Goal: Information Seeking & Learning: Learn about a topic

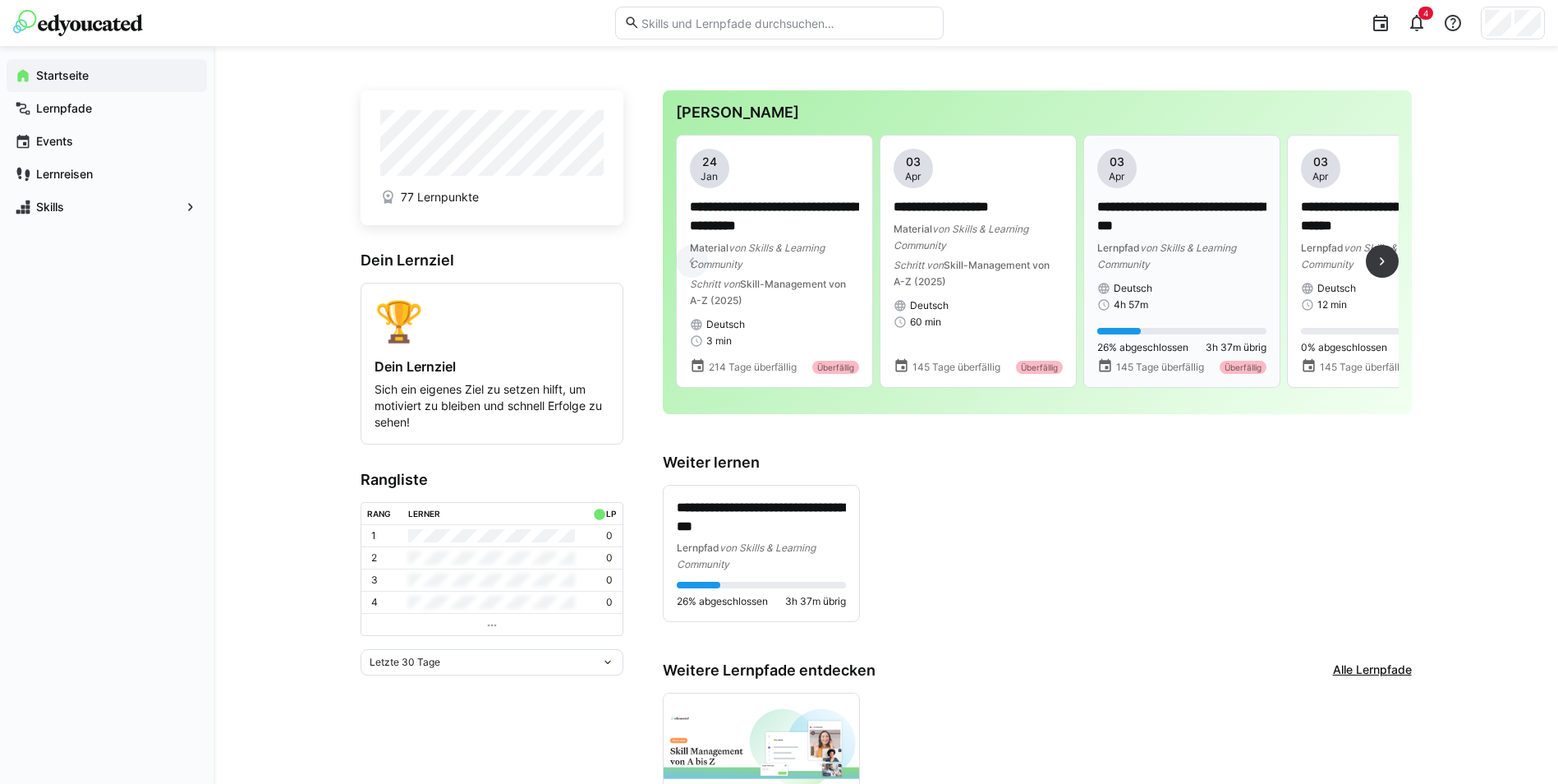
click at [1207, 212] on p "**********" at bounding box center [1182, 217] width 169 height 38
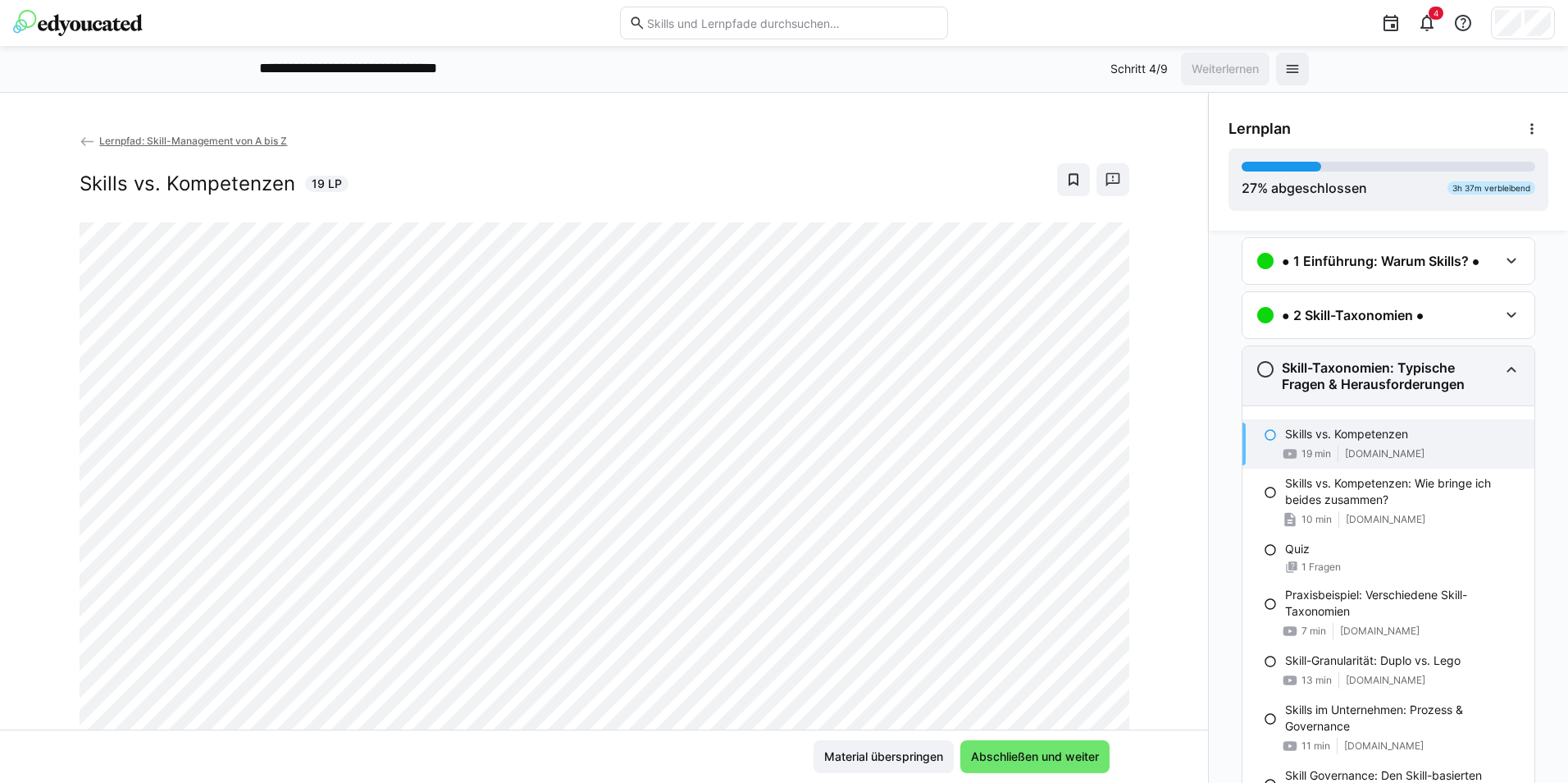
scroll to position [75, 0]
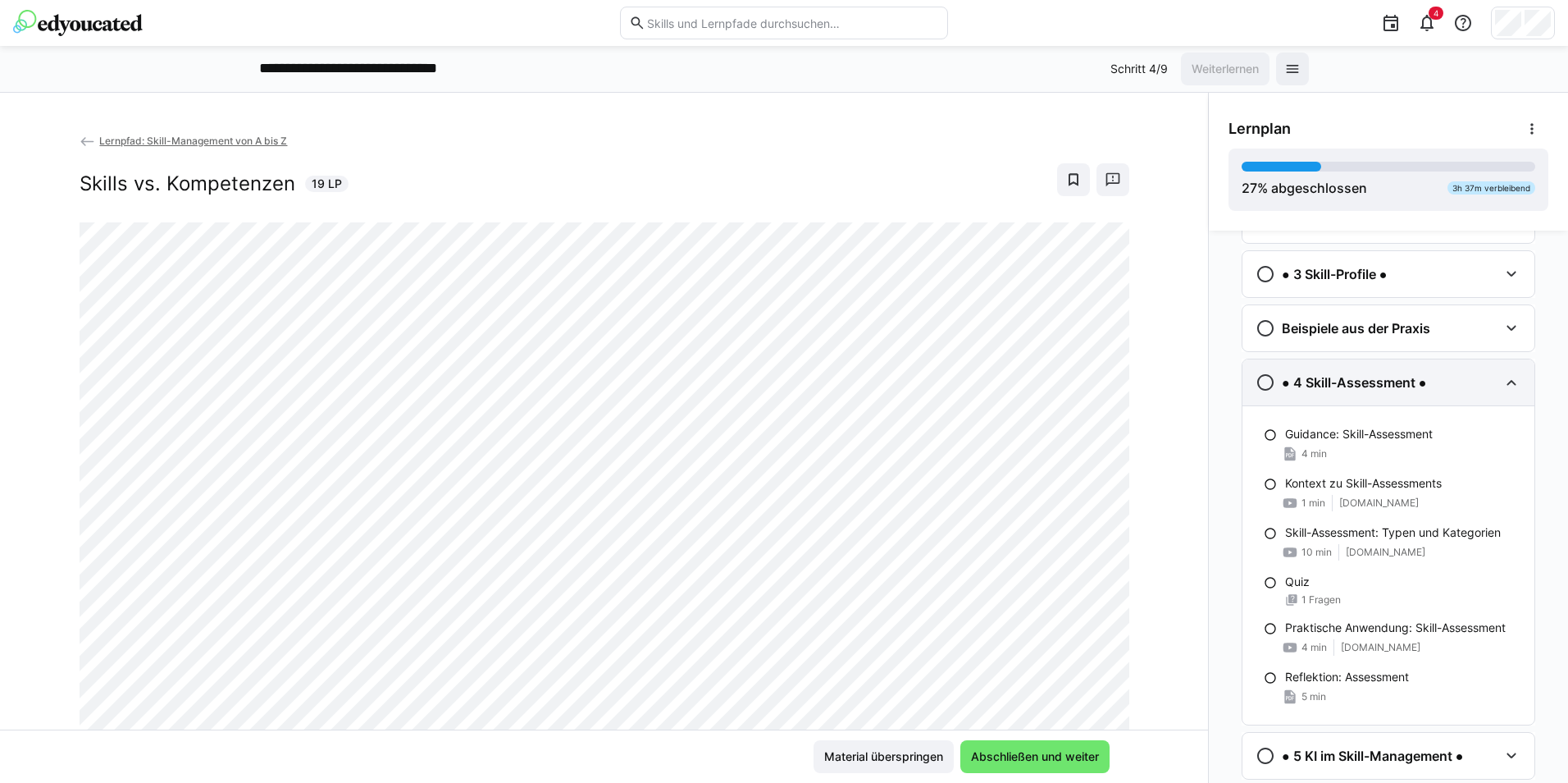
scroll to position [712, 0]
click at [1439, 281] on div "● 3 Skill-Profile ●" at bounding box center [1377, 272] width 243 height 20
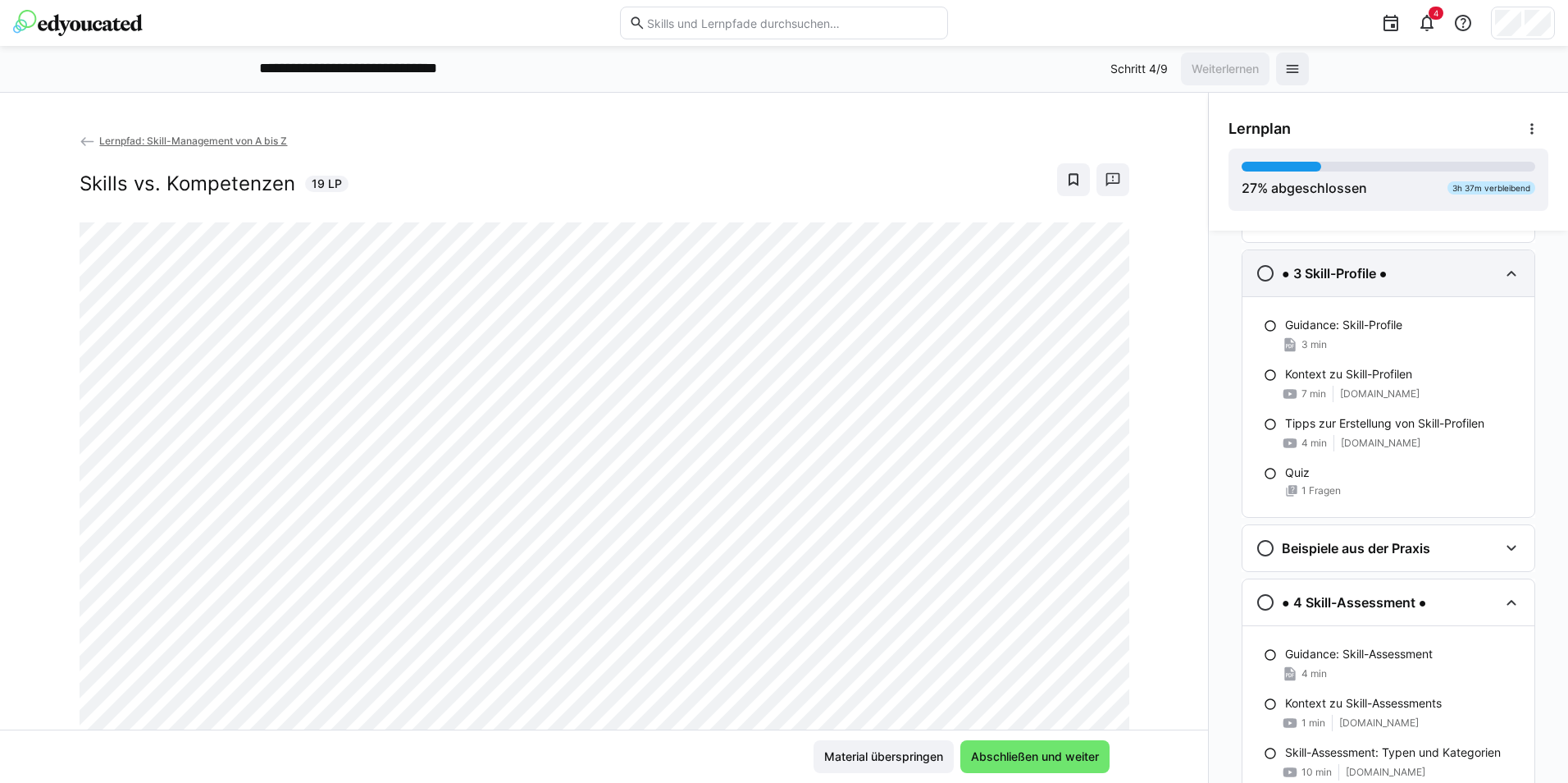
click at [1439, 281] on div "● 3 Skill-Profile ●" at bounding box center [1377, 272] width 243 height 20
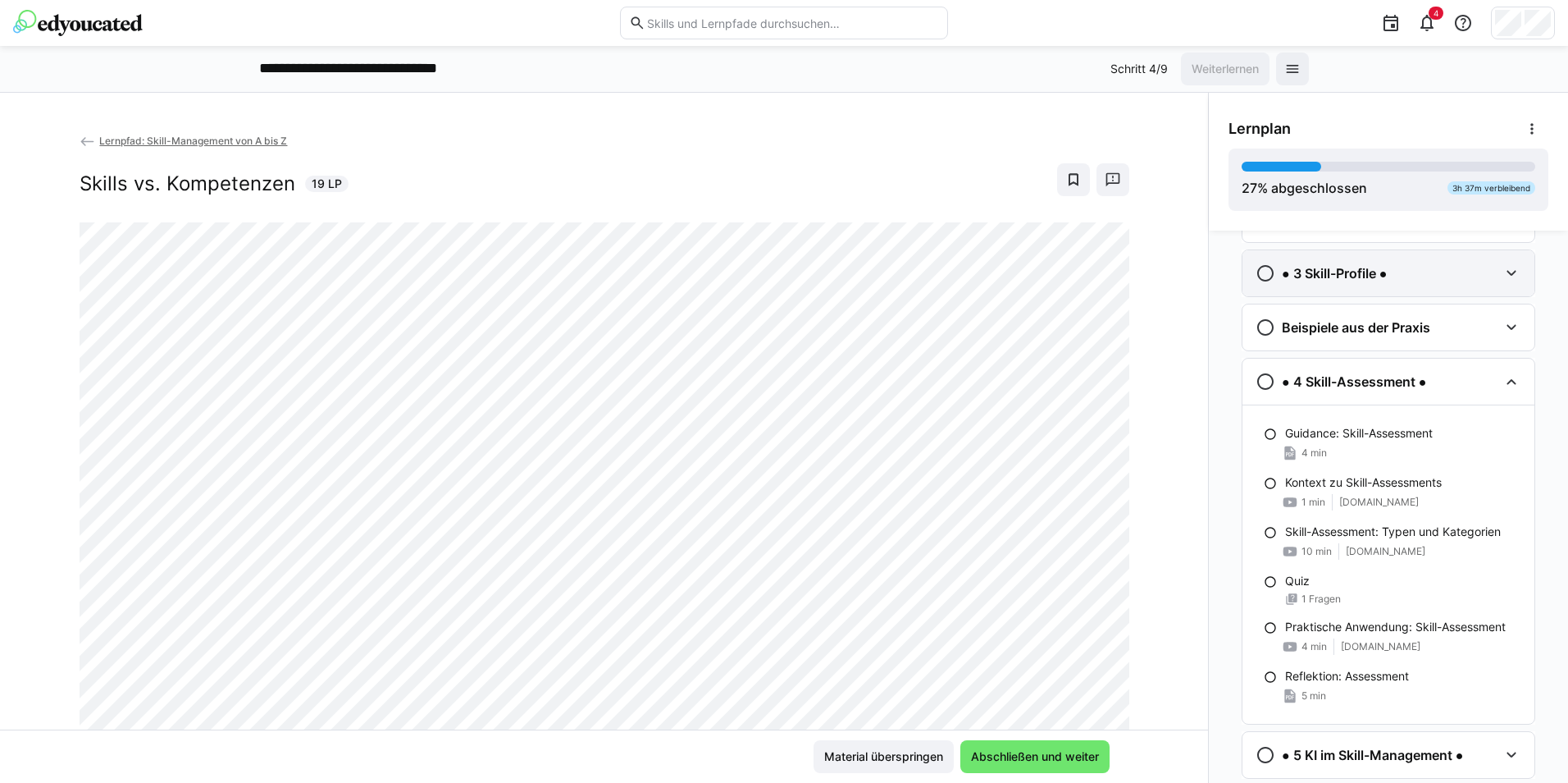
click at [1422, 275] on div "● 3 Skill-Profile ●" at bounding box center [1377, 272] width 243 height 20
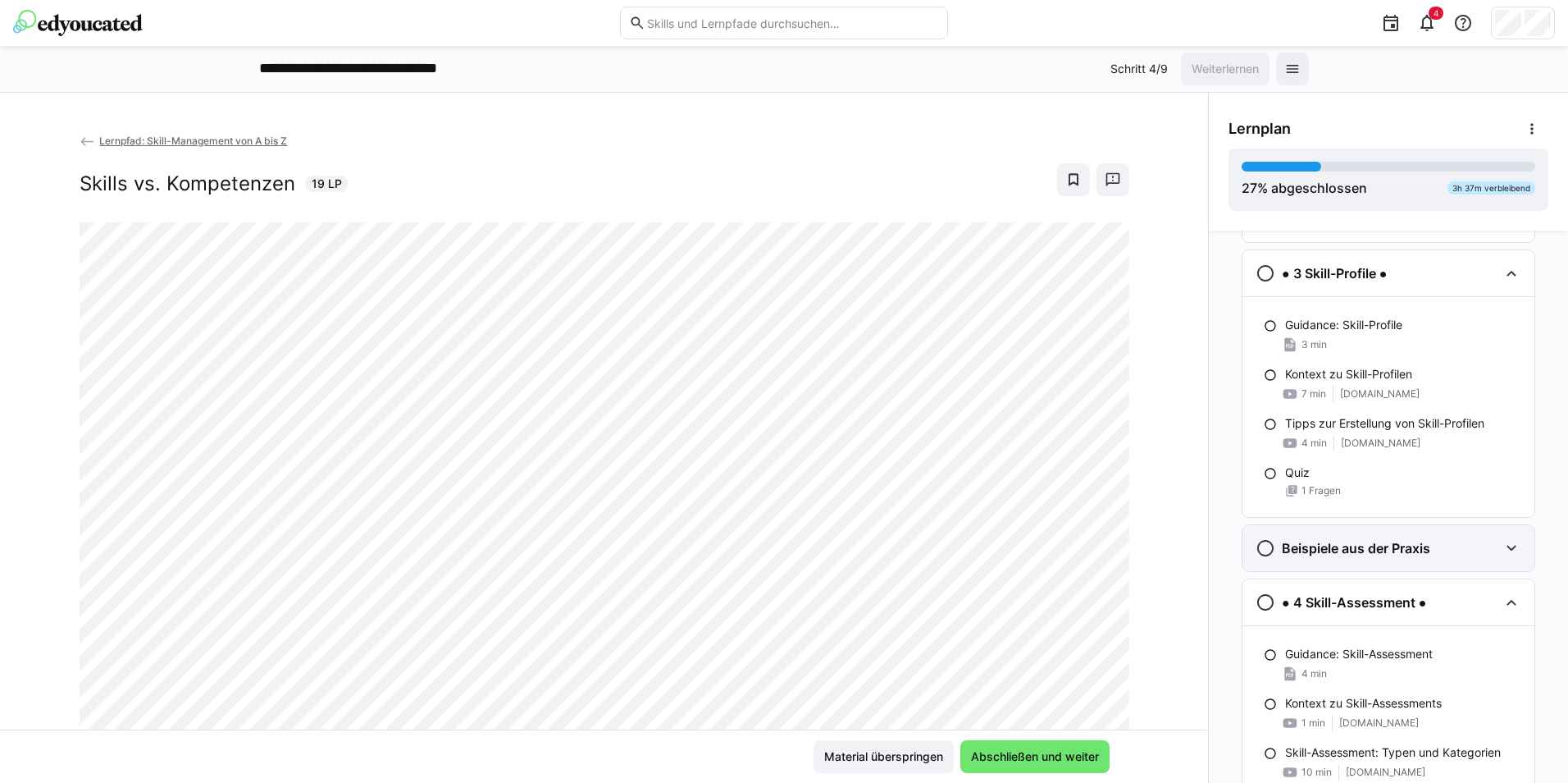
click at [1443, 555] on div "Beispiele aus der Praxis" at bounding box center [1377, 547] width 243 height 20
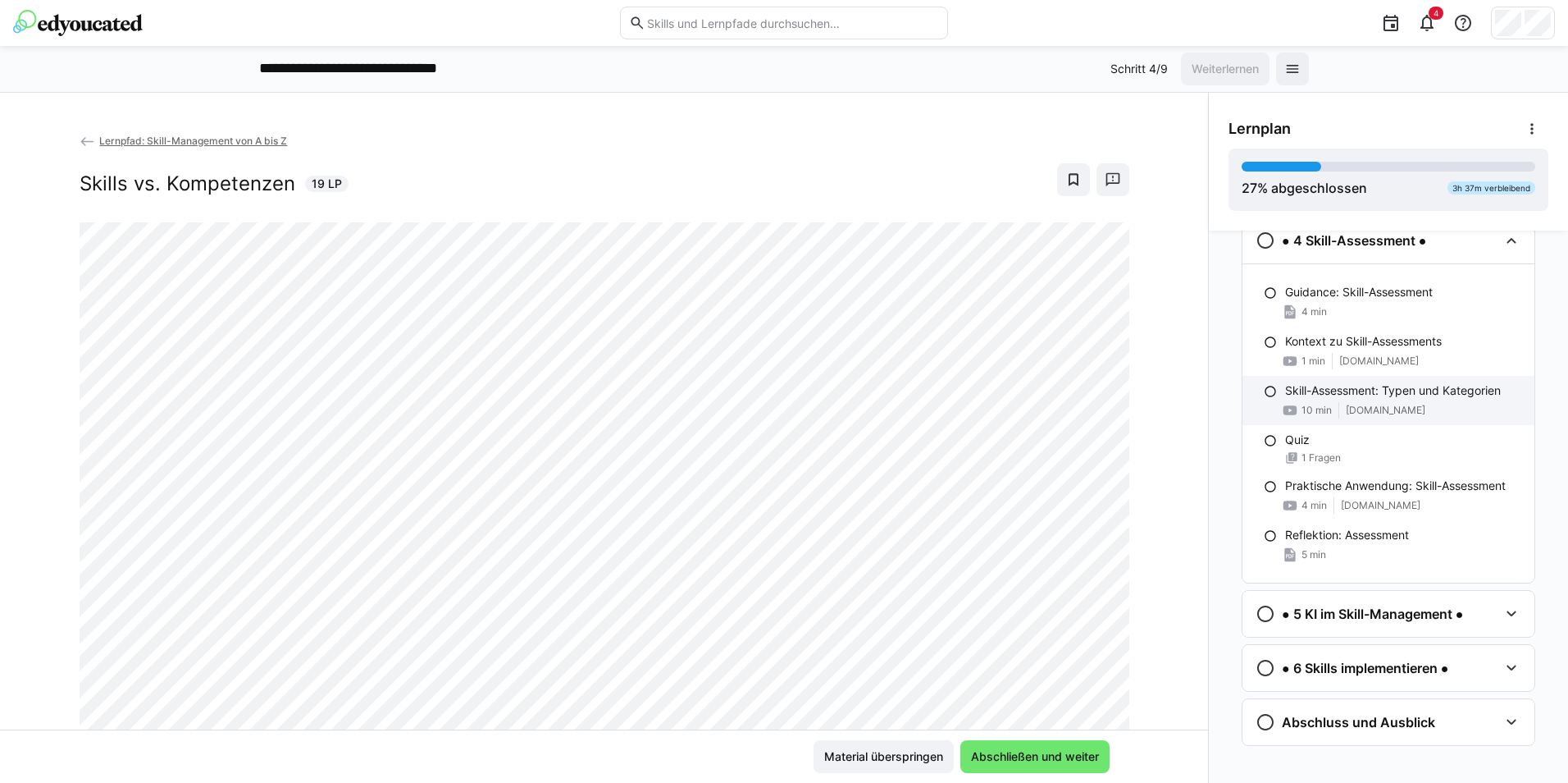
scroll to position [1263, 0]
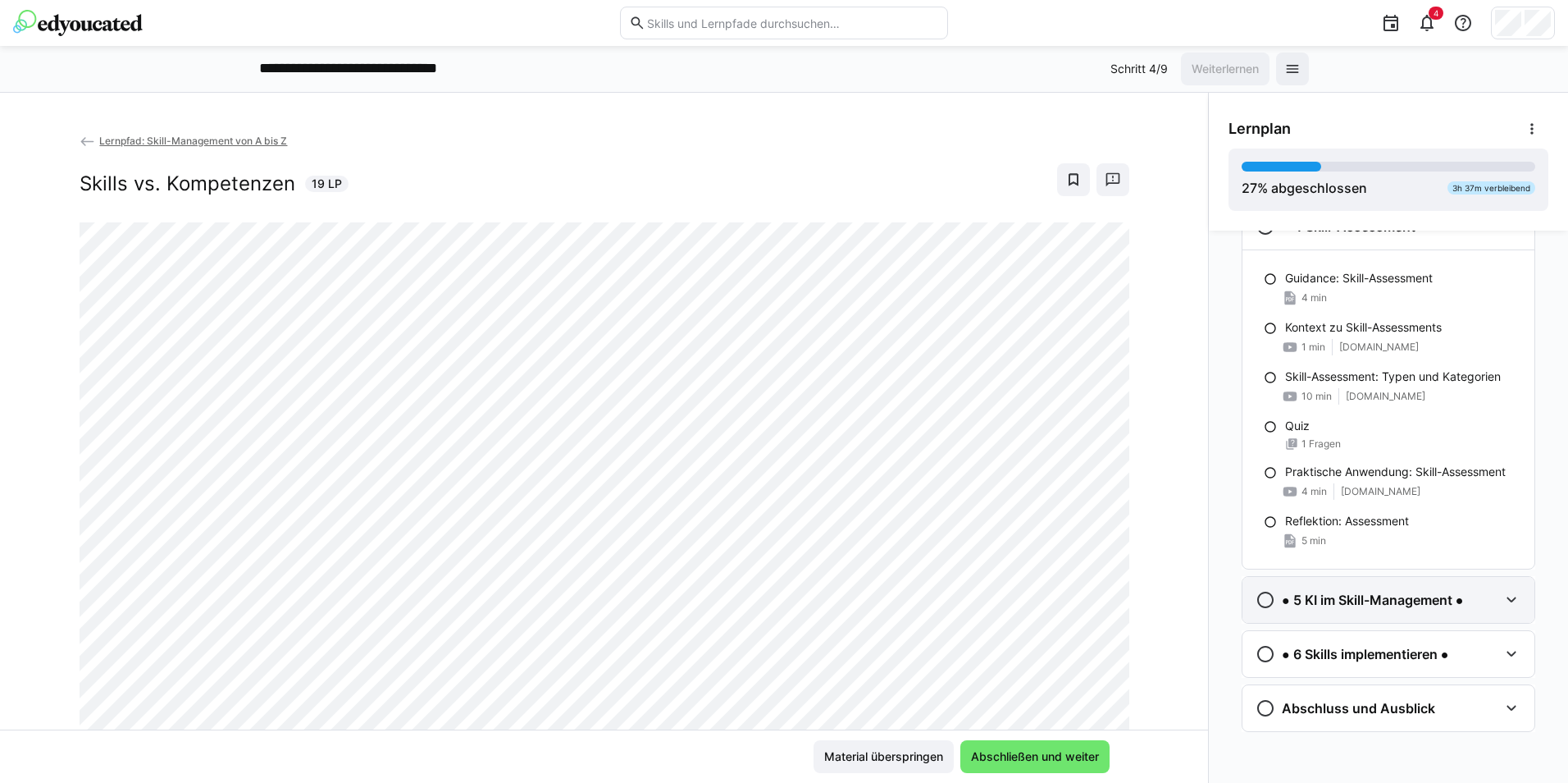
click at [1428, 600] on h3 "● 5 KI im Skill-Management ●" at bounding box center [1372, 599] width 181 height 16
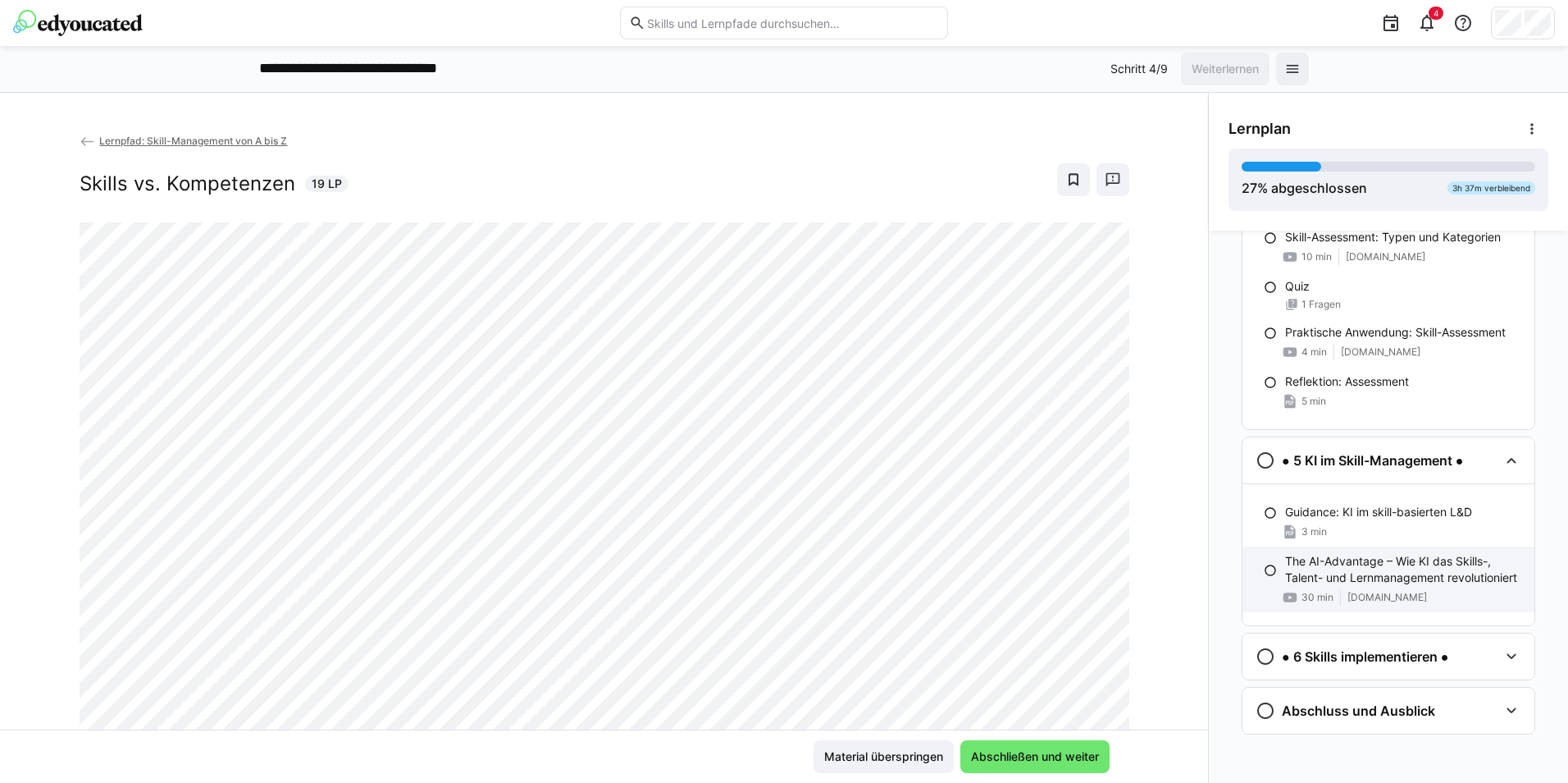
scroll to position [1405, 0]
click at [1367, 654] on h3 "● 6 Skills implementieren ●" at bounding box center [1364, 653] width 166 height 16
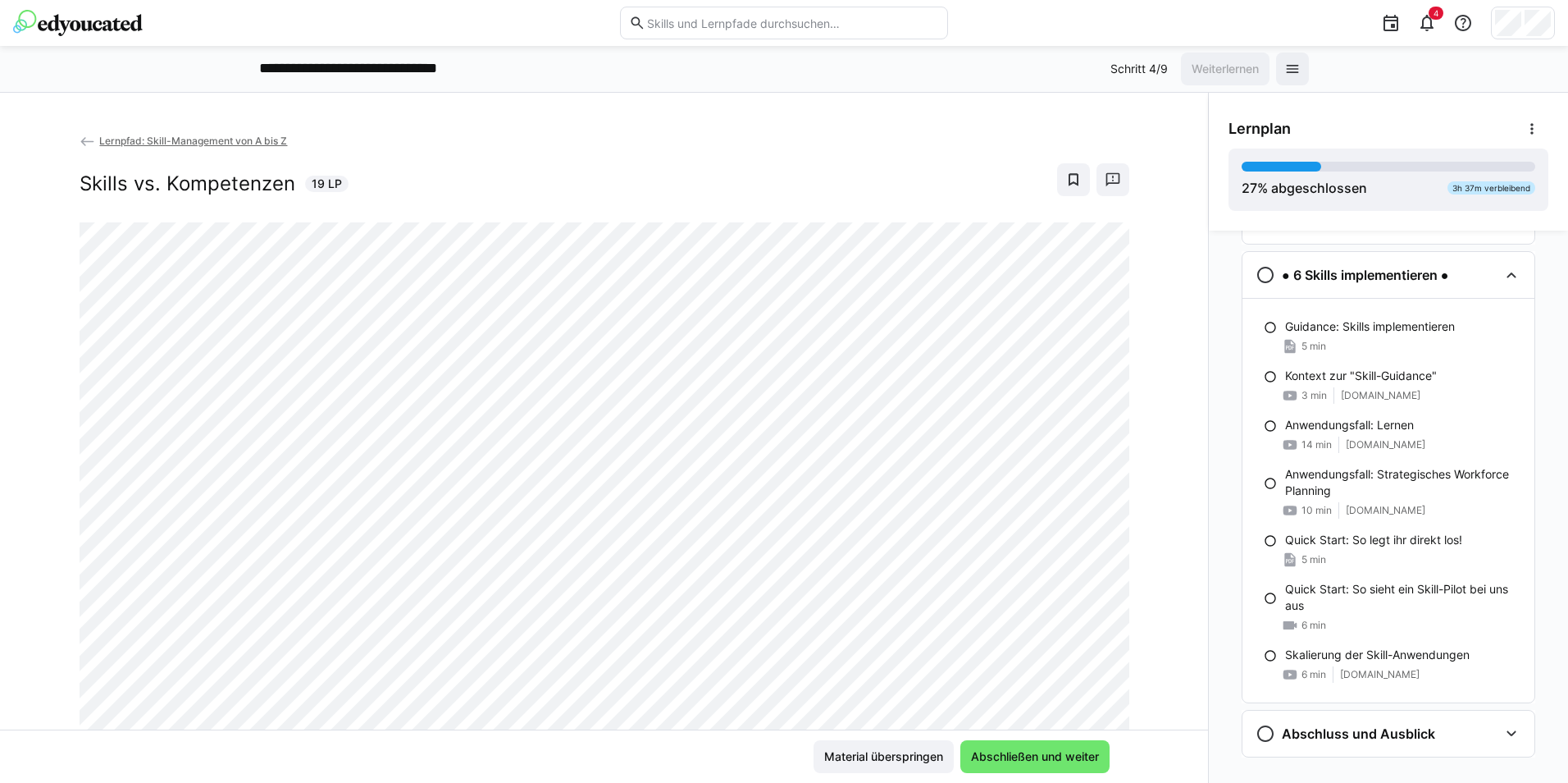
scroll to position [1809, 0]
